Goal: Information Seeking & Learning: Learn about a topic

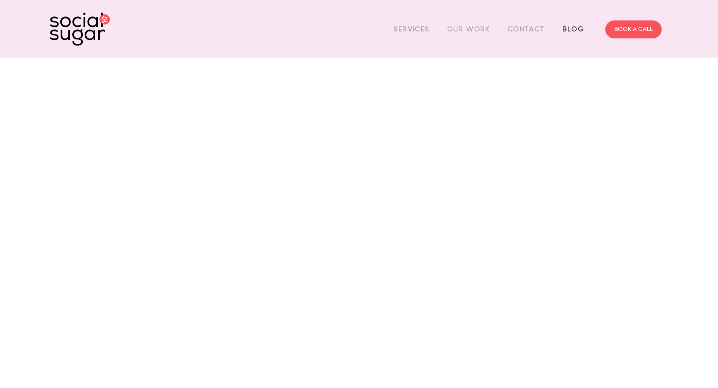
click at [579, 31] on link "Blog" at bounding box center [573, 28] width 22 height 15
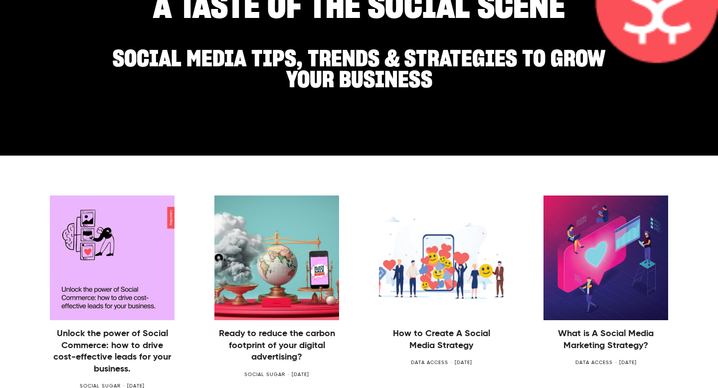
scroll to position [304, 0]
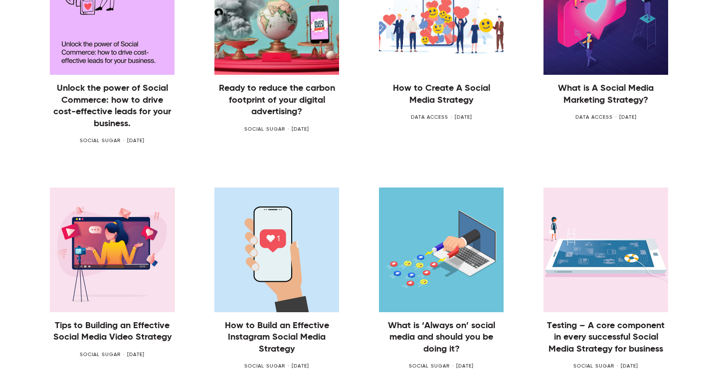
scroll to position [358, 0]
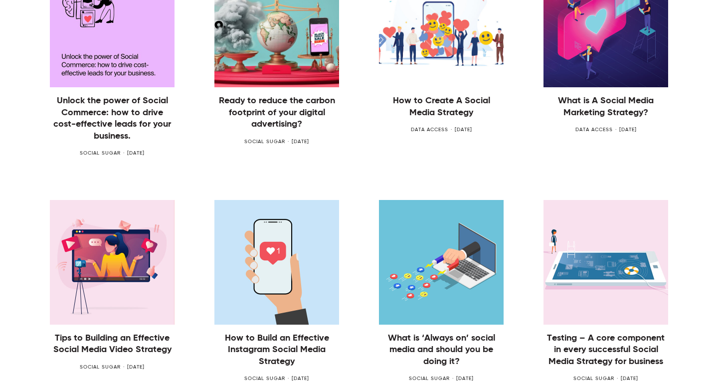
click at [108, 116] on link "Unlock the power of Social Commerce: how to drive cost-effective leads for your…" at bounding box center [112, 118] width 125 height 47
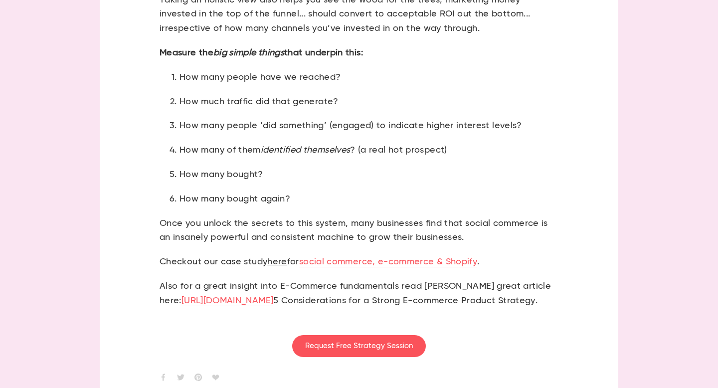
scroll to position [2622, 0]
click at [310, 263] on link "social commerce, e-commerce & Shopify" at bounding box center [388, 262] width 178 height 10
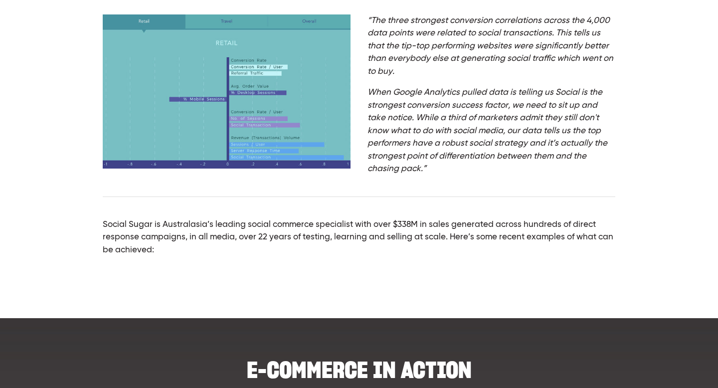
scroll to position [564, 0]
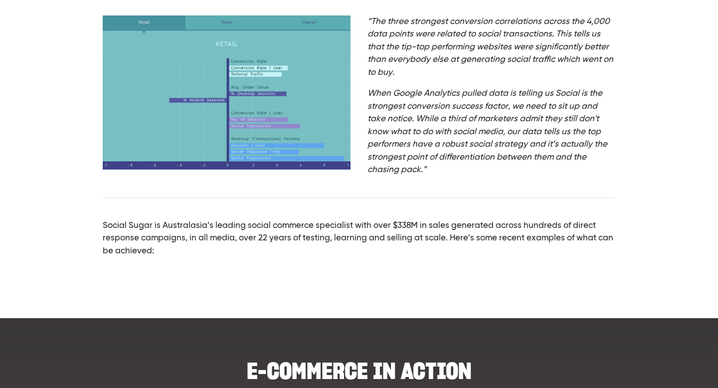
click at [125, 258] on p "Social Sugar is Australasia’s leading social commerce specialist with over $338…" at bounding box center [359, 238] width 512 height 38
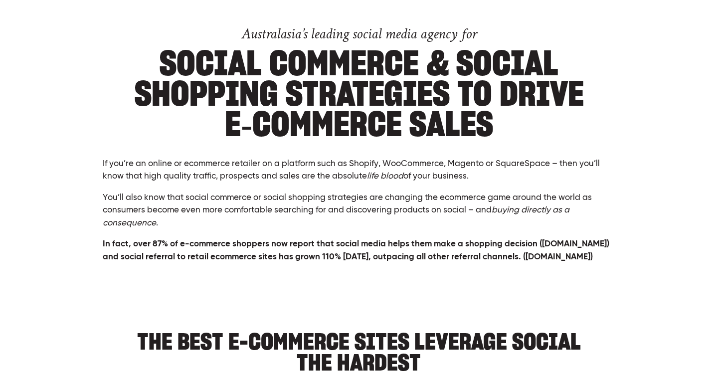
scroll to position [0, 0]
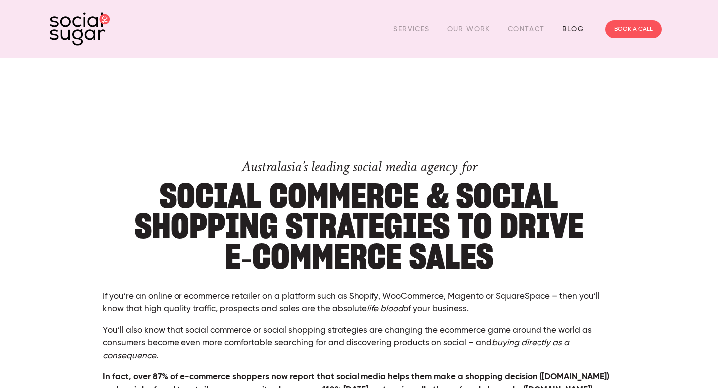
click at [569, 27] on link "Blog" at bounding box center [573, 28] width 22 height 15
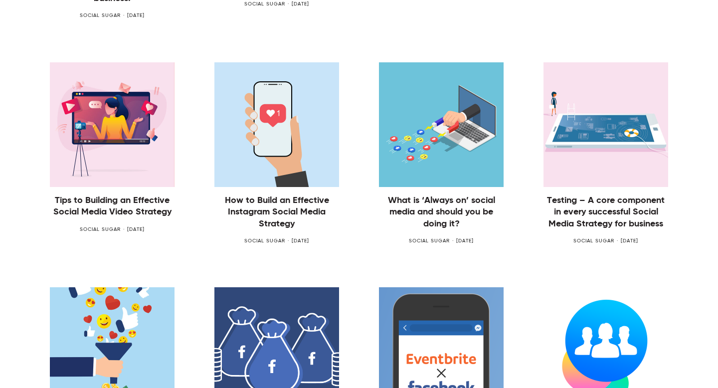
scroll to position [497, 0]
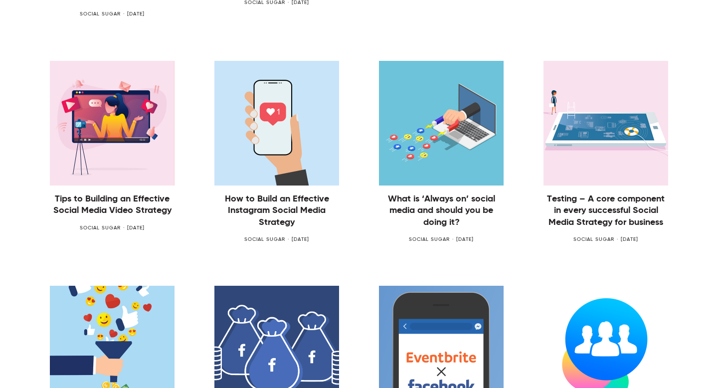
click at [408, 198] on link "What is ‘Always on’ social media and should you be doing it?" at bounding box center [441, 210] width 125 height 35
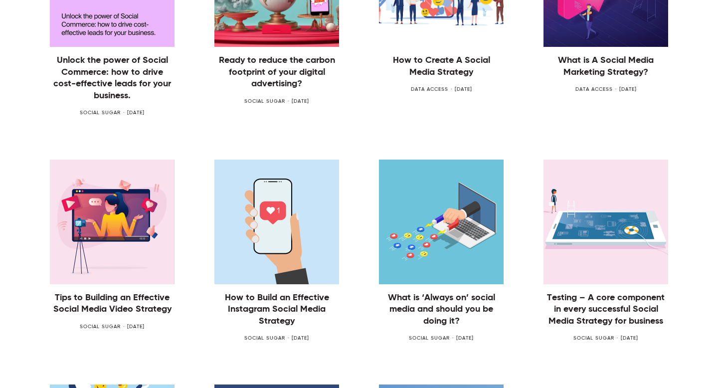
scroll to position [398, 0]
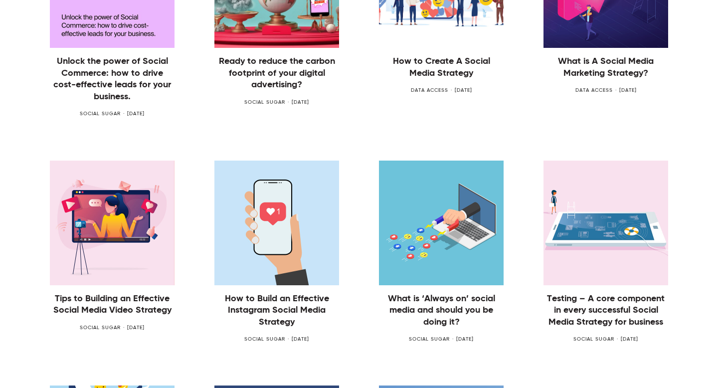
click at [236, 206] on img at bounding box center [276, 222] width 125 height 125
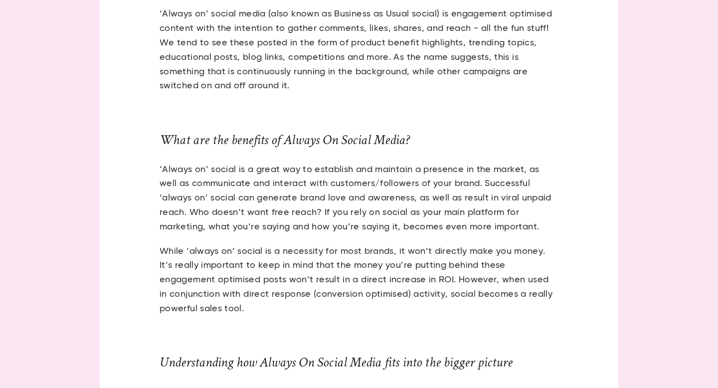
scroll to position [335, 0]
click at [115, 144] on section "What is ‘Always on’ social media and should you be doing it? Social media is no…" at bounding box center [359, 303] width 498 height 1141
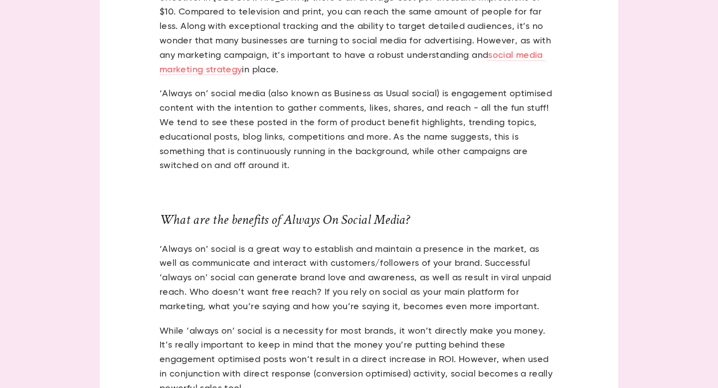
scroll to position [233, 0]
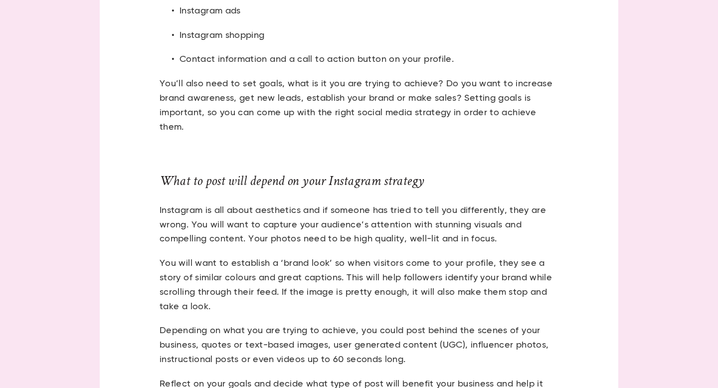
scroll to position [391, 0]
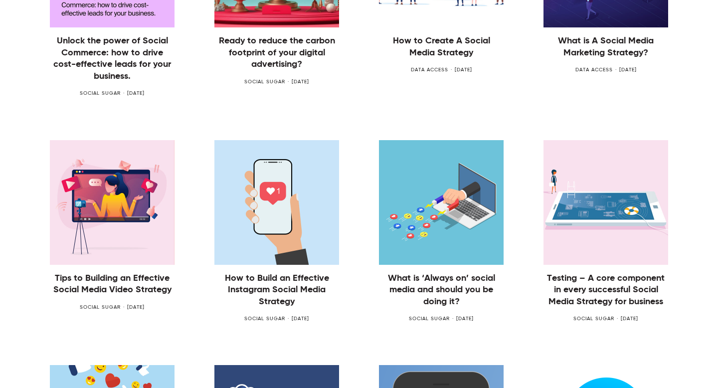
scroll to position [398, 0]
